Goal: Check status: Check status

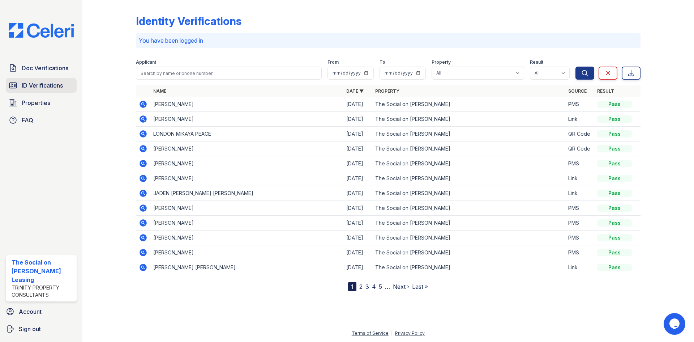
click at [44, 85] on span "ID Verifications" at bounding box center [42, 85] width 41 height 9
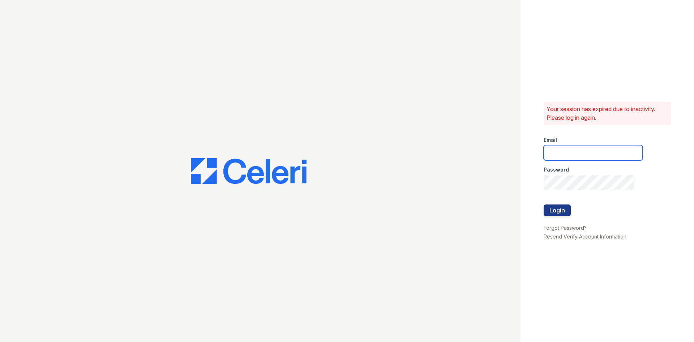
click at [597, 147] on input "email" at bounding box center [593, 152] width 99 height 15
type input "thesocialonhovey@trinity-pm.com"
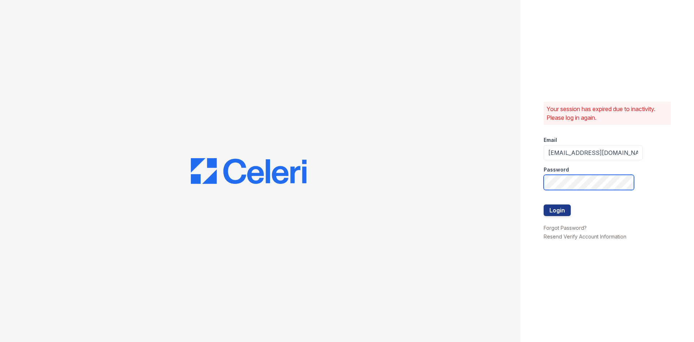
click at [544, 204] on button "Login" at bounding box center [557, 210] width 27 height 12
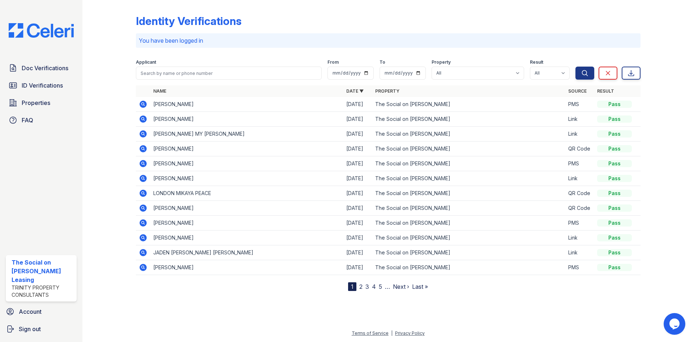
click at [145, 133] on icon at bounding box center [143, 133] width 7 height 7
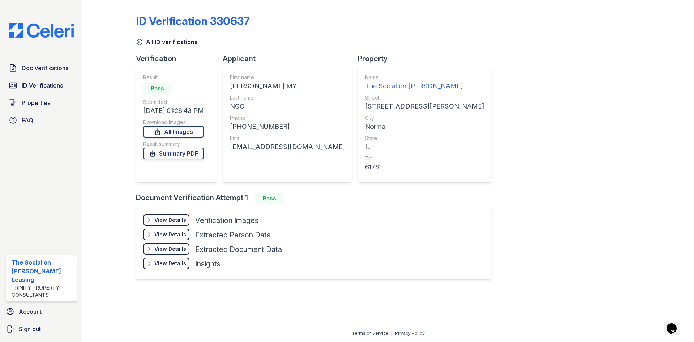
click at [173, 220] on div "View Details" at bounding box center [170, 219] width 32 height 7
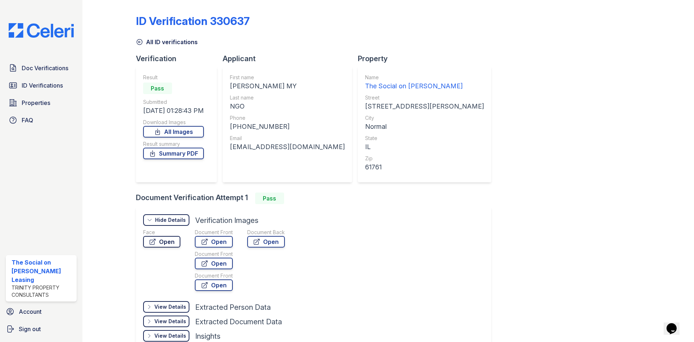
click at [163, 242] on link "Open" at bounding box center [161, 242] width 37 height 12
click at [31, 79] on link "ID Verifications" at bounding box center [41, 85] width 71 height 14
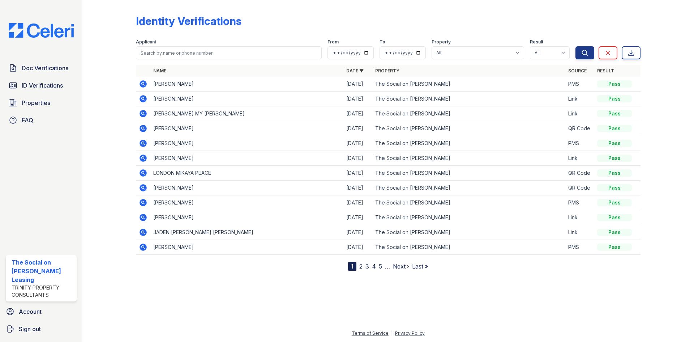
click at [120, 120] on div at bounding box center [115, 137] width 42 height 268
